Goal: Find specific page/section: Find specific page/section

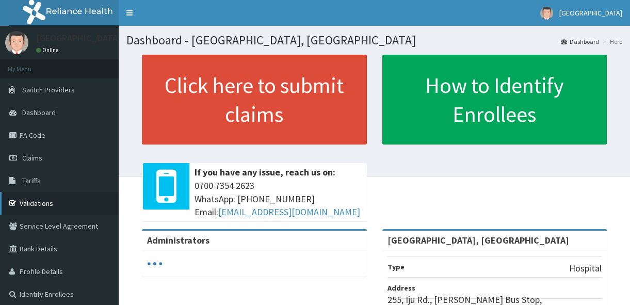
click at [49, 199] on link "Validations" at bounding box center [59, 203] width 119 height 23
click at [50, 199] on link "Validations" at bounding box center [59, 203] width 119 height 23
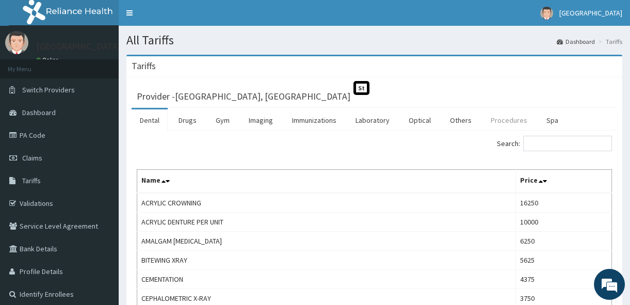
click at [488, 114] on link "Procedures" at bounding box center [509, 120] width 53 height 22
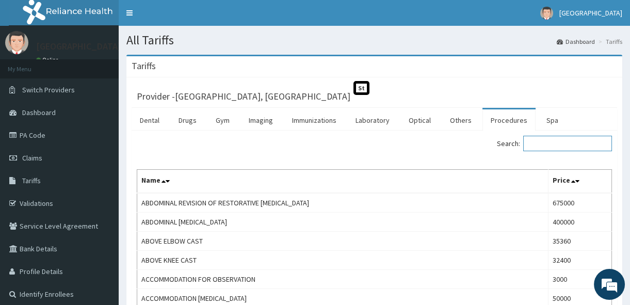
click at [567, 139] on input "Search:" at bounding box center [567, 143] width 89 height 15
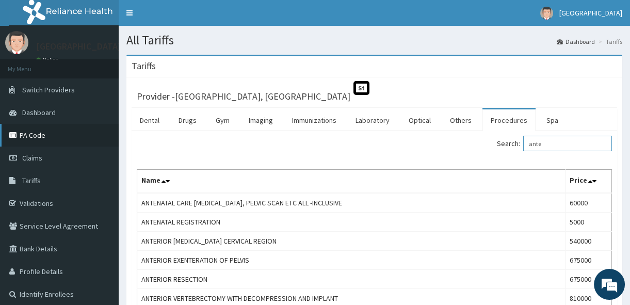
type input "ante"
click at [72, 141] on link "PA Code" at bounding box center [59, 135] width 119 height 23
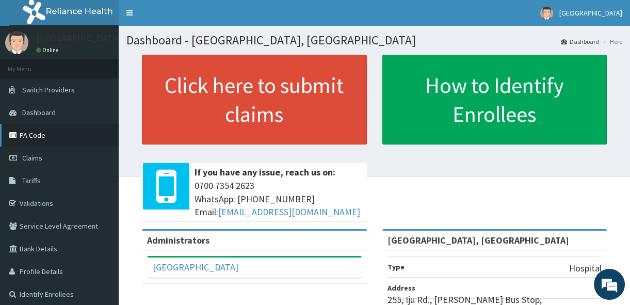
click at [77, 130] on link "PA Code" at bounding box center [59, 135] width 119 height 23
